Goal: Task Accomplishment & Management: Manage account settings

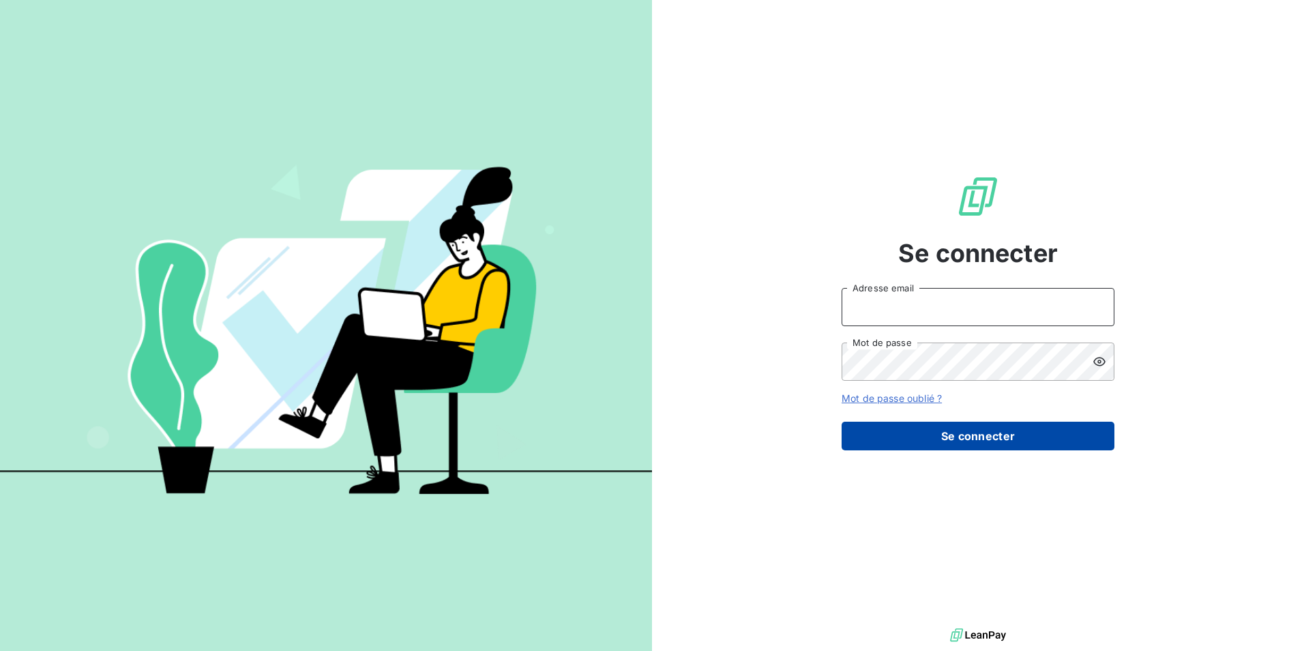
type input "rdidier@antillestelephone.com"
click at [955, 438] on button "Se connecter" at bounding box center [978, 435] width 273 height 29
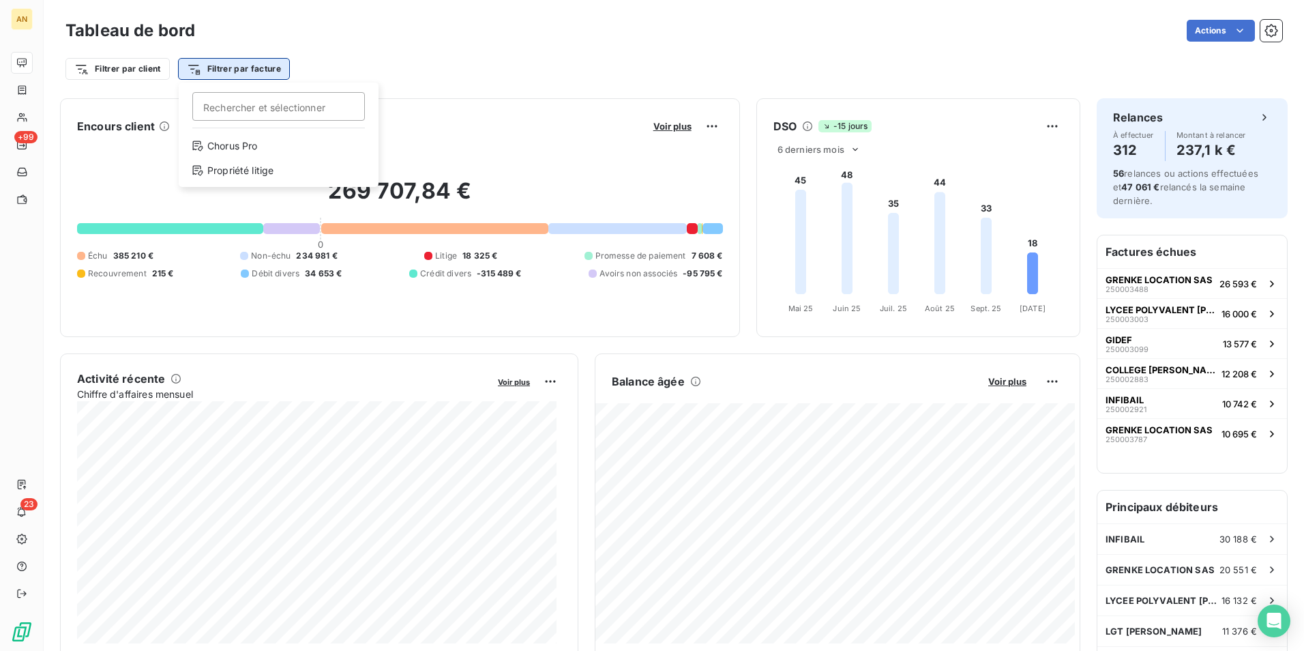
click at [208, 67] on html "AN +99 23 Tableau de bord Actions Filtrer par client Filtrer par facture Recher…" at bounding box center [652, 325] width 1304 height 651
click at [138, 70] on html "AN +99 23 Tableau de bord Actions Filtrer par client Filtrer par facture Recher…" at bounding box center [652, 325] width 1304 height 651
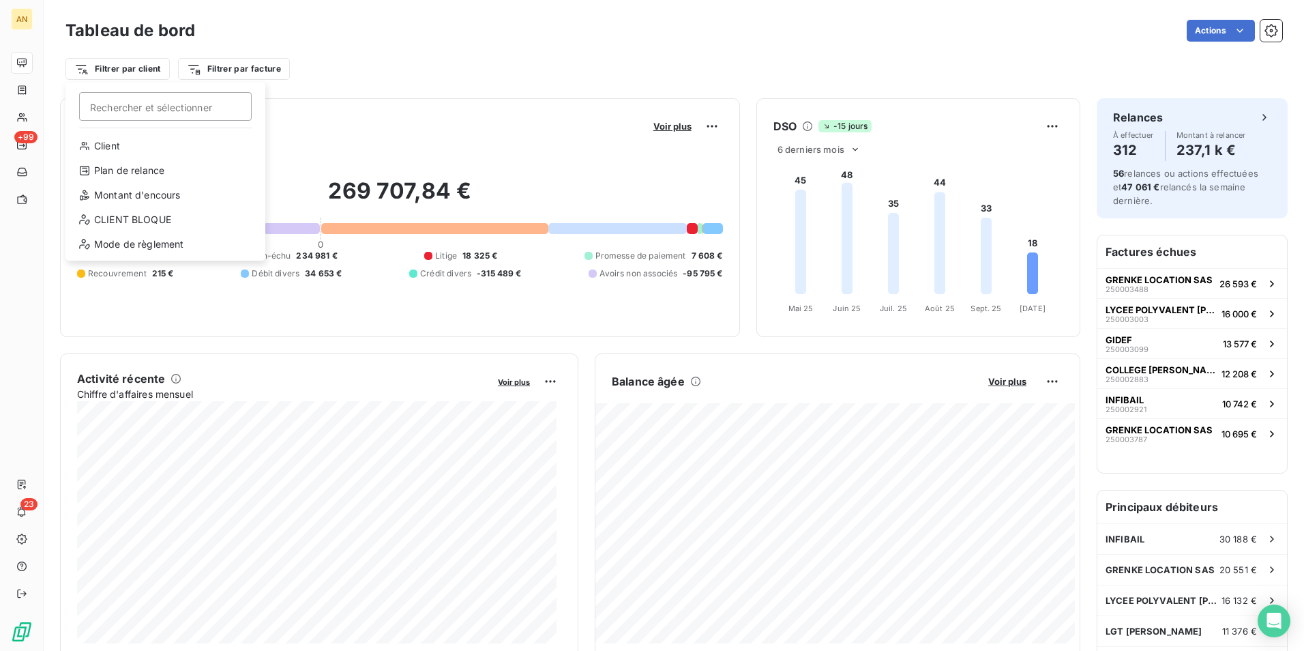
click at [138, 70] on html "AN +99 23 Tableau de bord Actions Filtrer par client Rechercher et sélectionner…" at bounding box center [652, 325] width 1304 height 651
click at [231, 73] on html "AN +99 23 Tableau de bord Actions Filtrer par client Rechercher et sélectionner…" at bounding box center [652, 325] width 1304 height 651
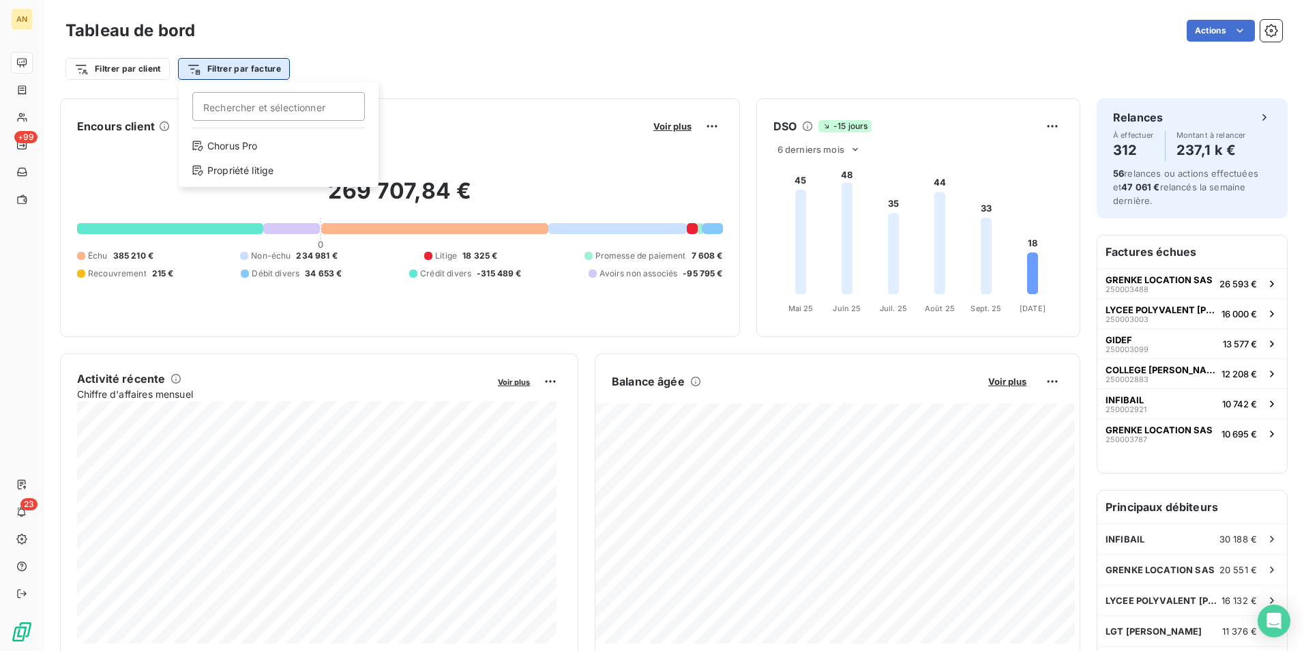
click at [233, 70] on html "AN +99 23 Tableau de bord Actions Filtrer par client Filtrer par facture Recher…" at bounding box center [652, 325] width 1304 height 651
click at [358, 68] on html "AN +99 23 Tableau de bord Actions Filtrer par client Filtrer par facture Recher…" at bounding box center [652, 325] width 1304 height 651
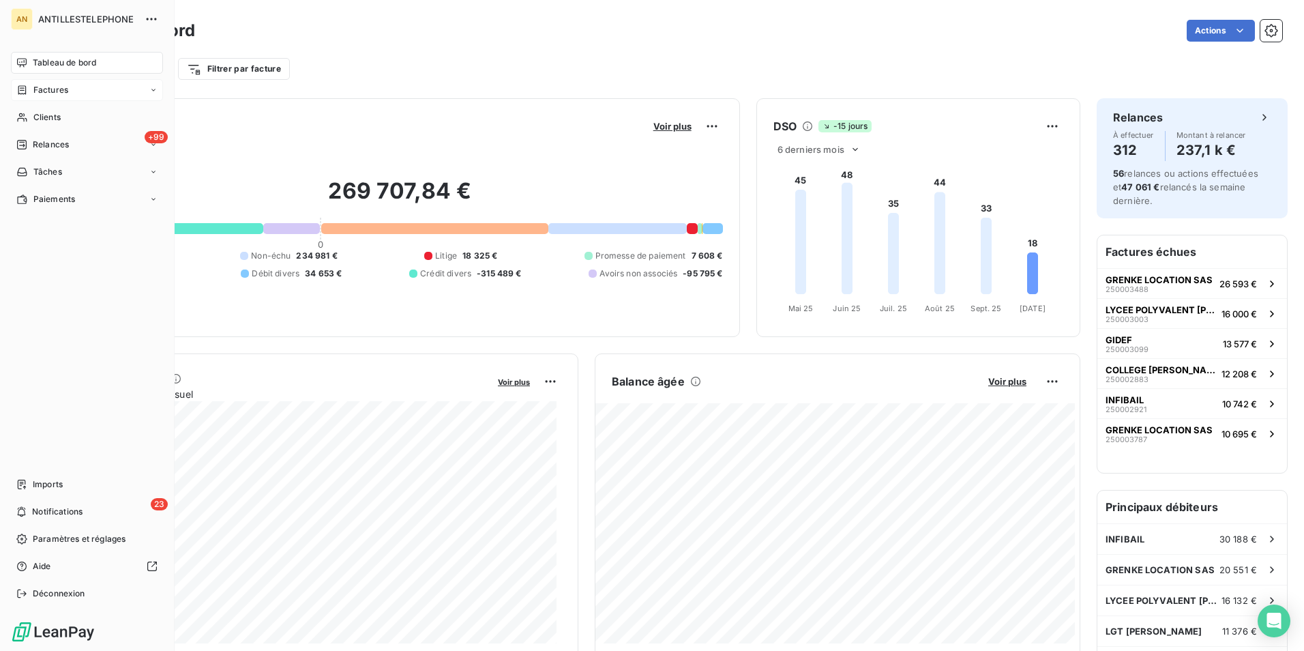
click at [53, 91] on span "Factures" at bounding box center [50, 90] width 35 height 12
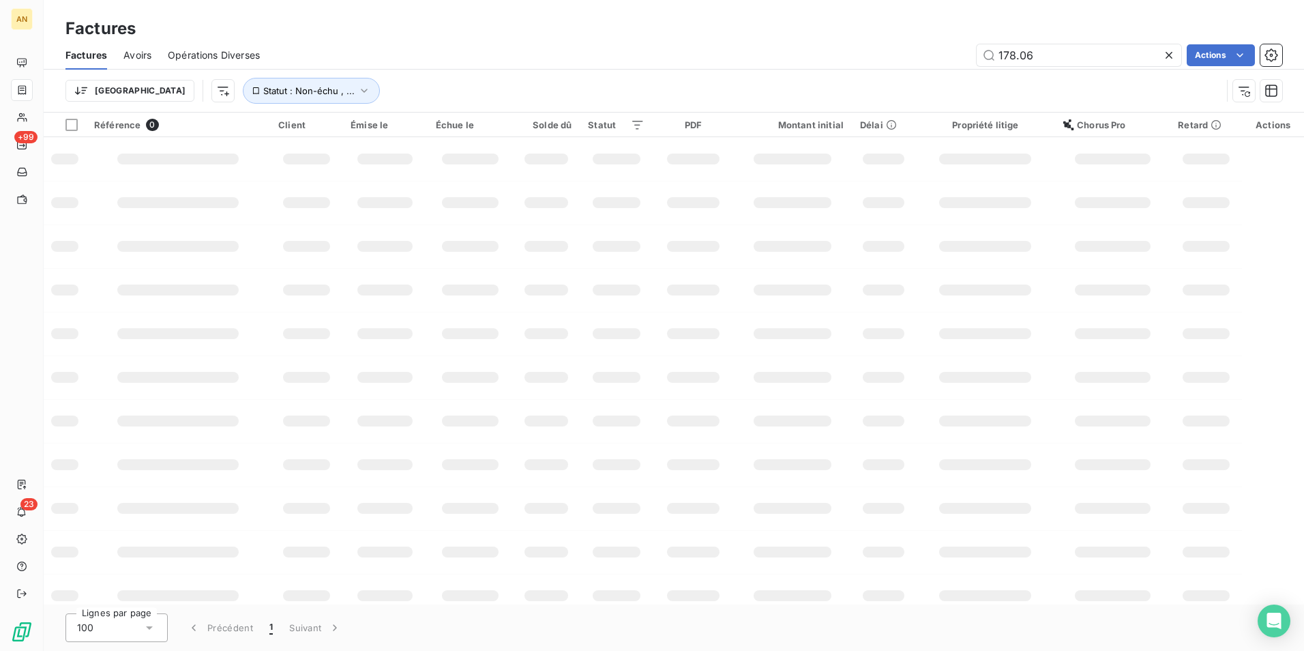
drag, startPoint x: 1044, startPoint y: 54, endPoint x: 968, endPoint y: 53, distance: 76.4
click at [968, 53] on div "178.06 Actions" at bounding box center [779, 55] width 1006 height 22
type input "1320.00"
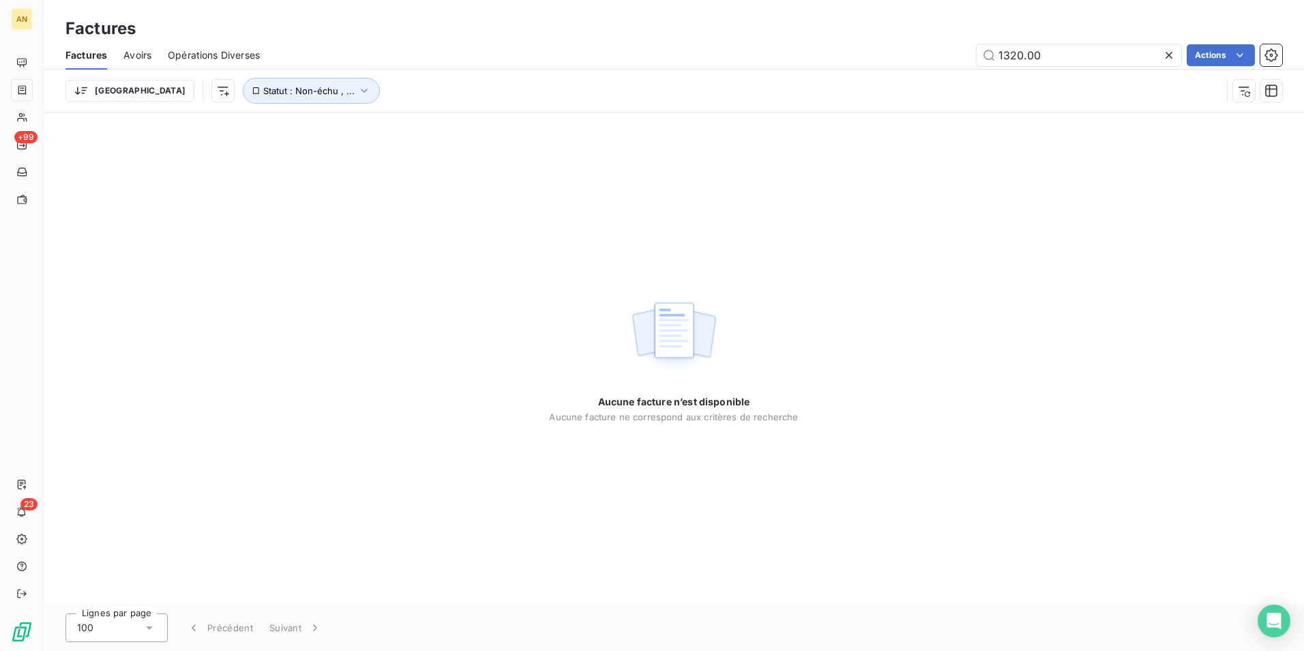
drag, startPoint x: 1060, startPoint y: 49, endPoint x: 955, endPoint y: 49, distance: 105.0
click at [956, 49] on div "1320.00 Actions" at bounding box center [779, 55] width 1006 height 22
click at [741, 207] on html "AN +99 23 Factures Factures Avoirs Opérations Diverses 1320.00 Actions Trier St…" at bounding box center [652, 325] width 1304 height 651
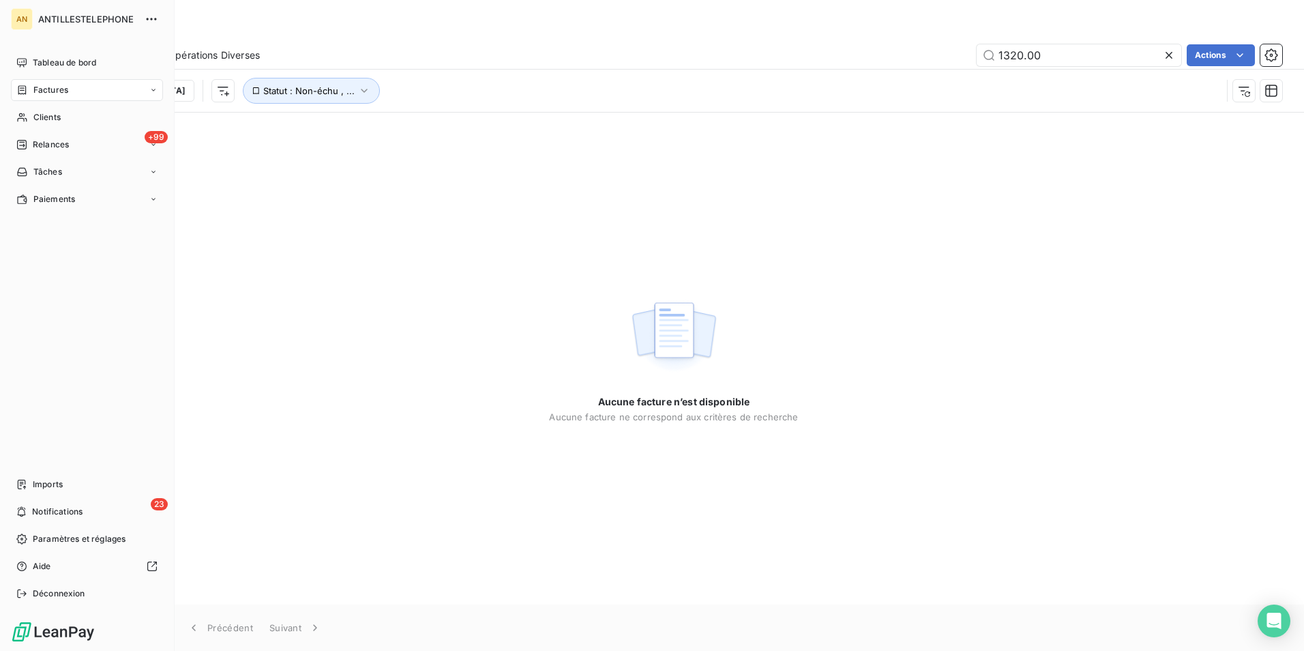
click at [72, 88] on div "Factures" at bounding box center [87, 90] width 152 height 22
click at [66, 592] on span "Déconnexion" at bounding box center [59, 593] width 53 height 12
